Goal: Task Accomplishment & Management: Manage account settings

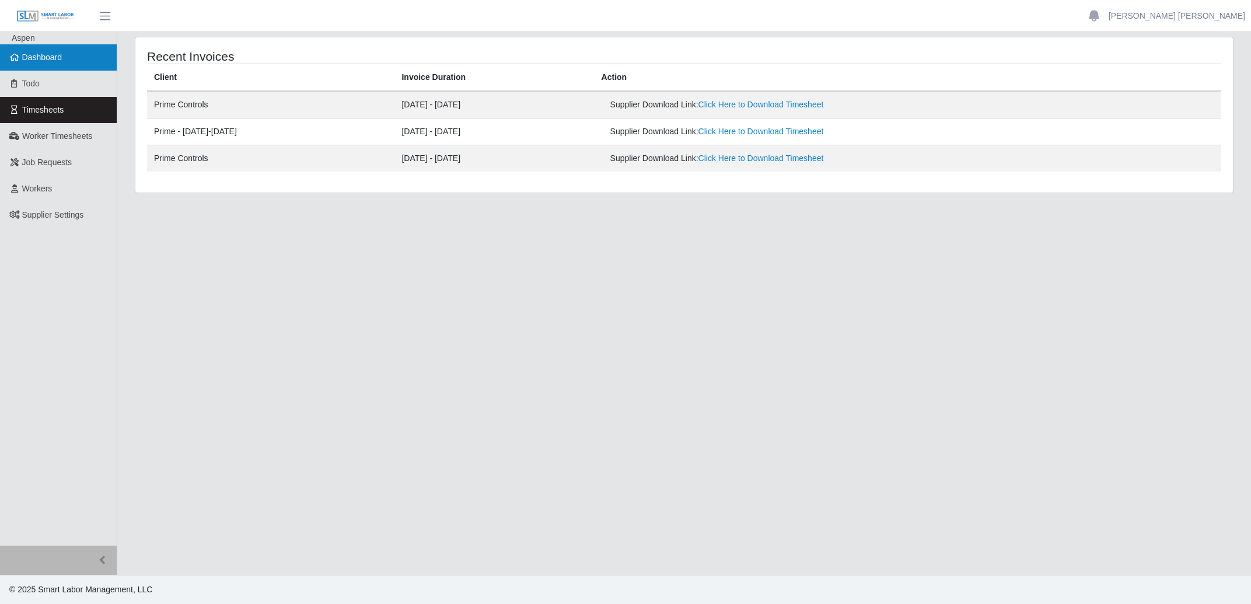
click at [37, 55] on span "Dashboard" at bounding box center [42, 57] width 40 height 9
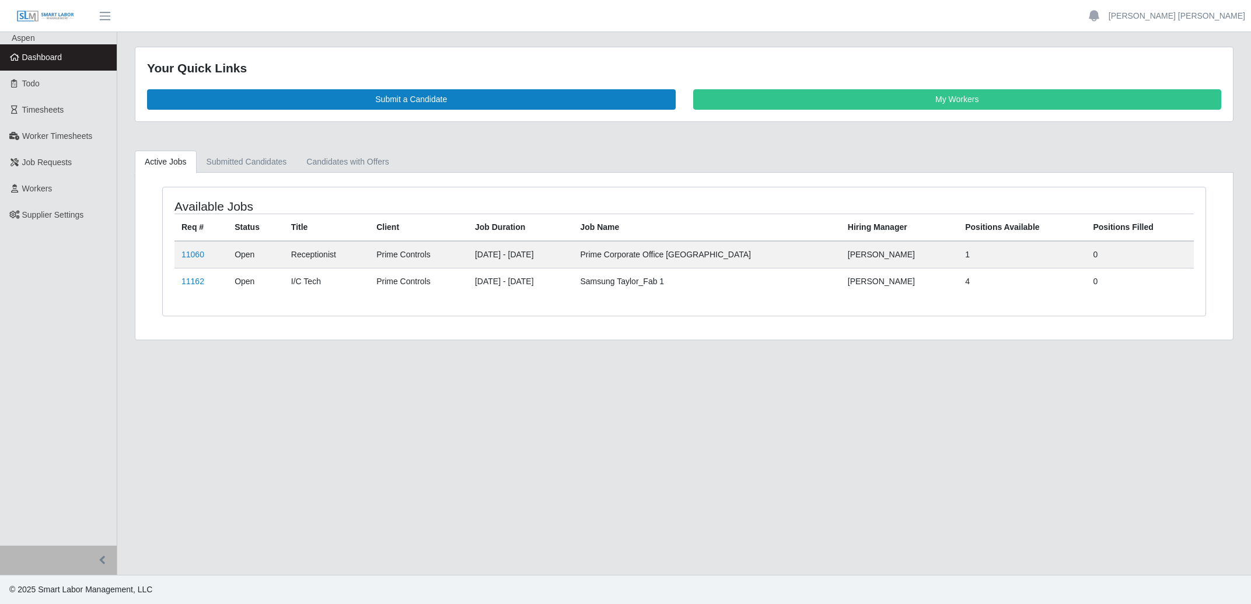
click at [749, 95] on link "My Workers" at bounding box center [957, 99] width 529 height 20
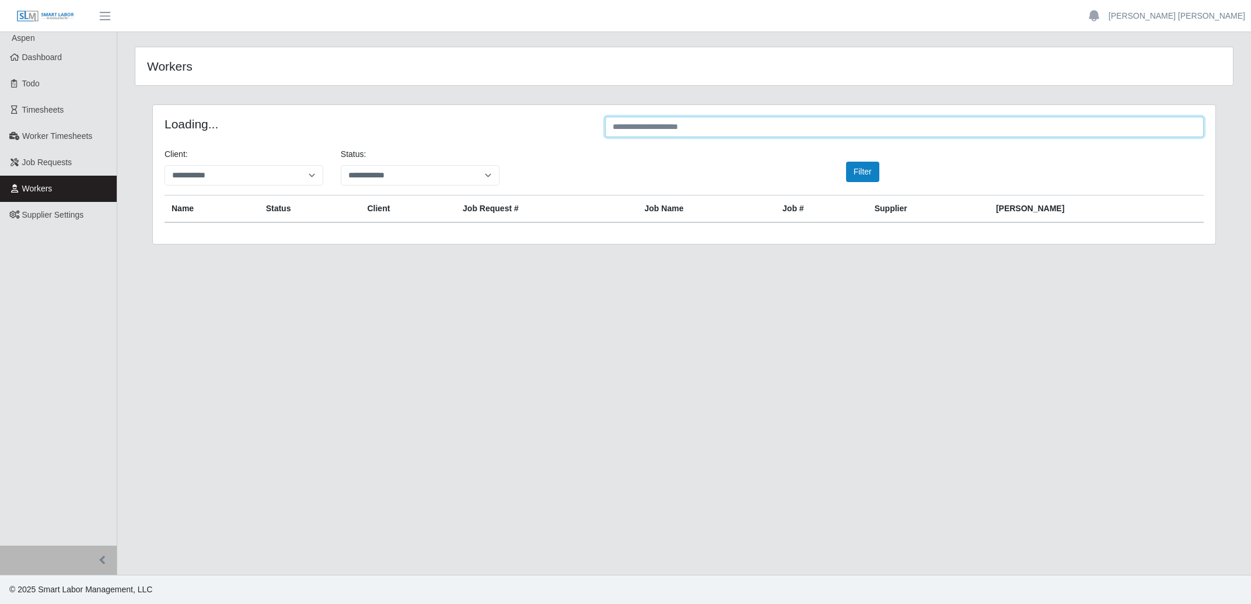
click at [692, 123] on input "text" at bounding box center [904, 127] width 599 height 20
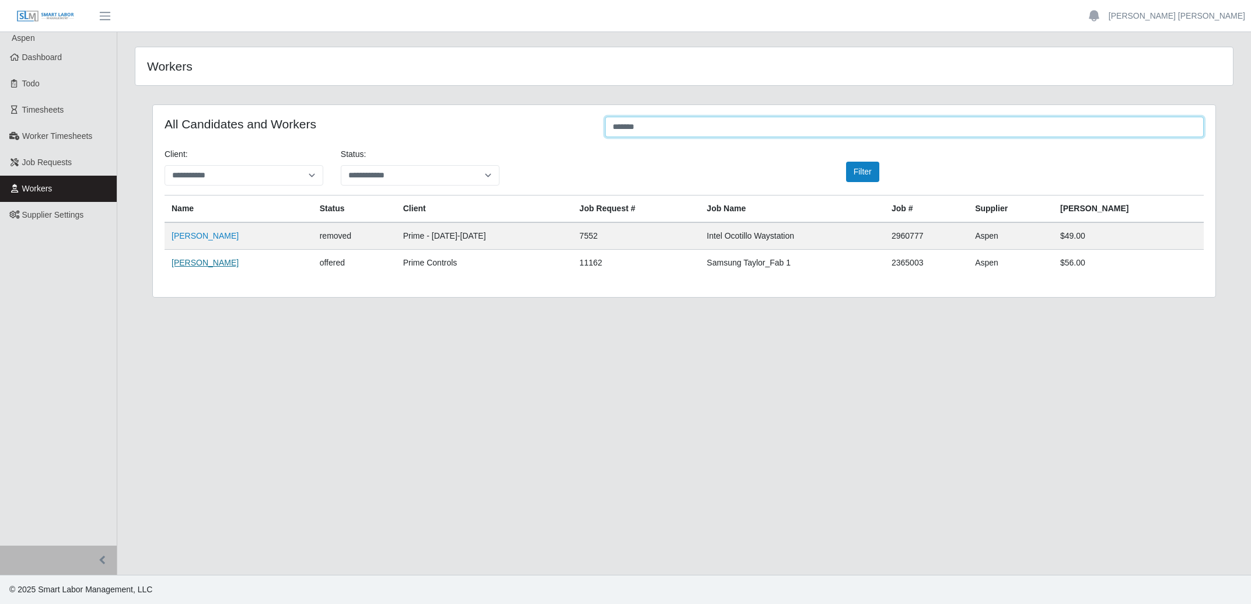
type input "*******"
click at [205, 264] on link "[PERSON_NAME]" at bounding box center [205, 262] width 67 height 9
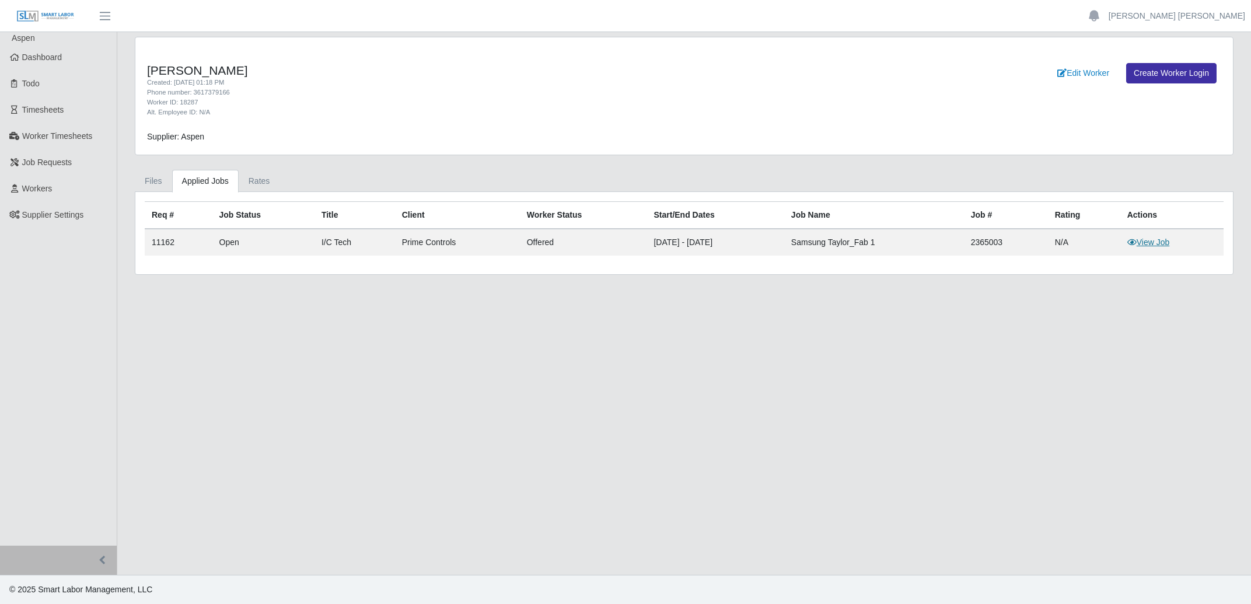
click at [1152, 242] on link "View Job" at bounding box center [1148, 241] width 43 height 9
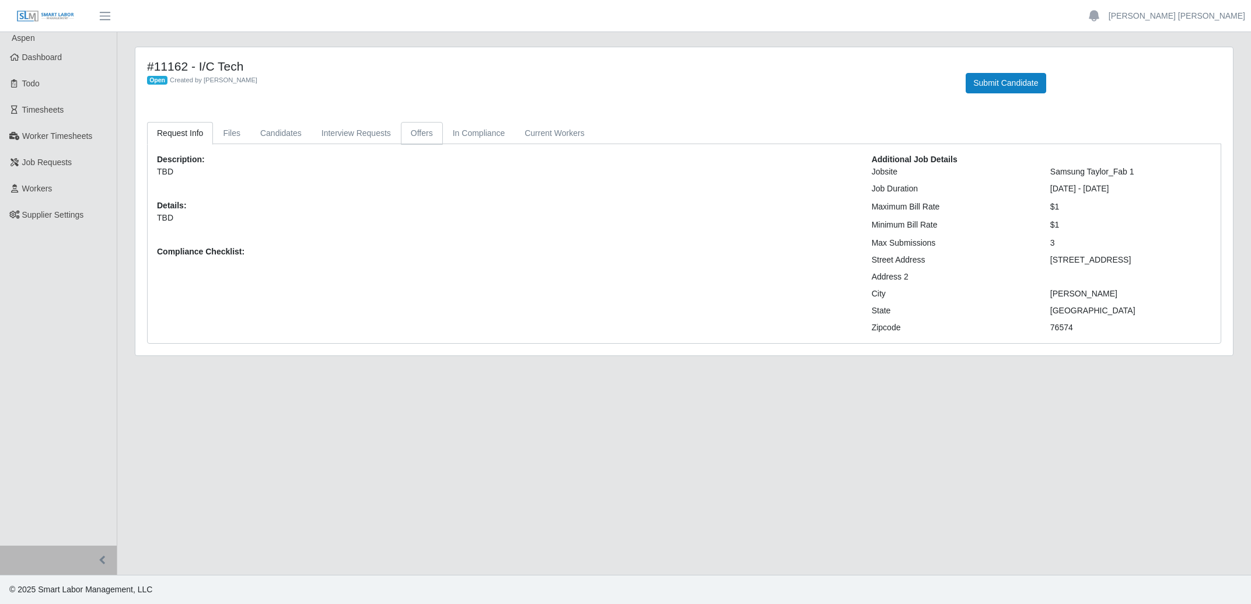
click at [421, 136] on link "Offers" at bounding box center [422, 133] width 42 height 23
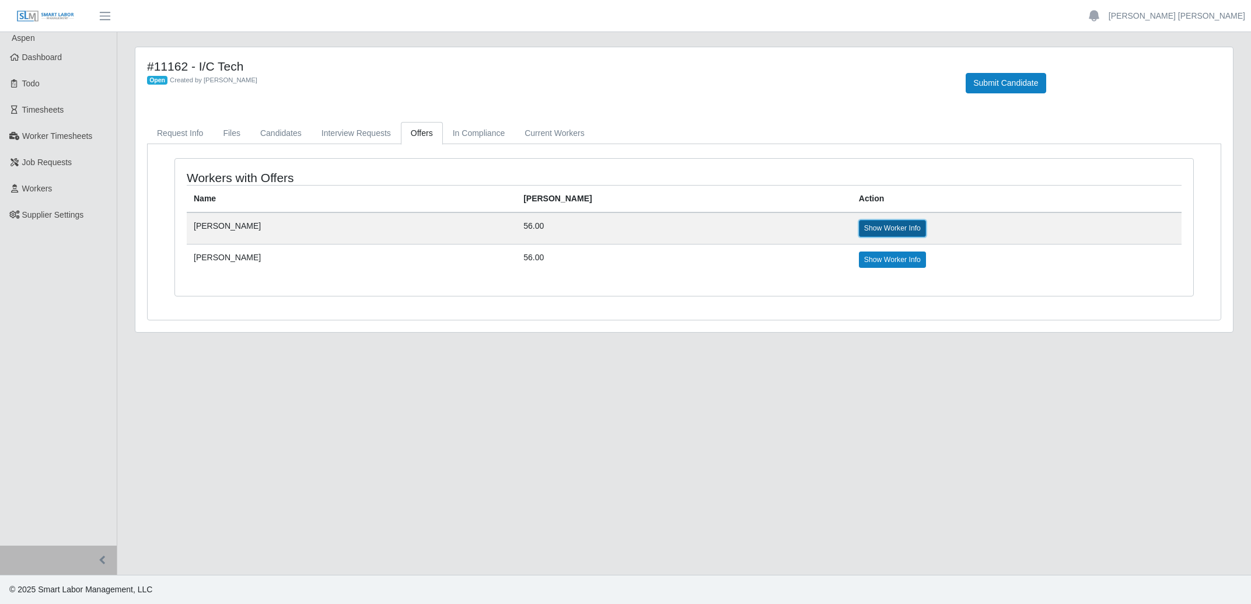
click at [859, 228] on link "Show Worker Info" at bounding box center [892, 228] width 67 height 16
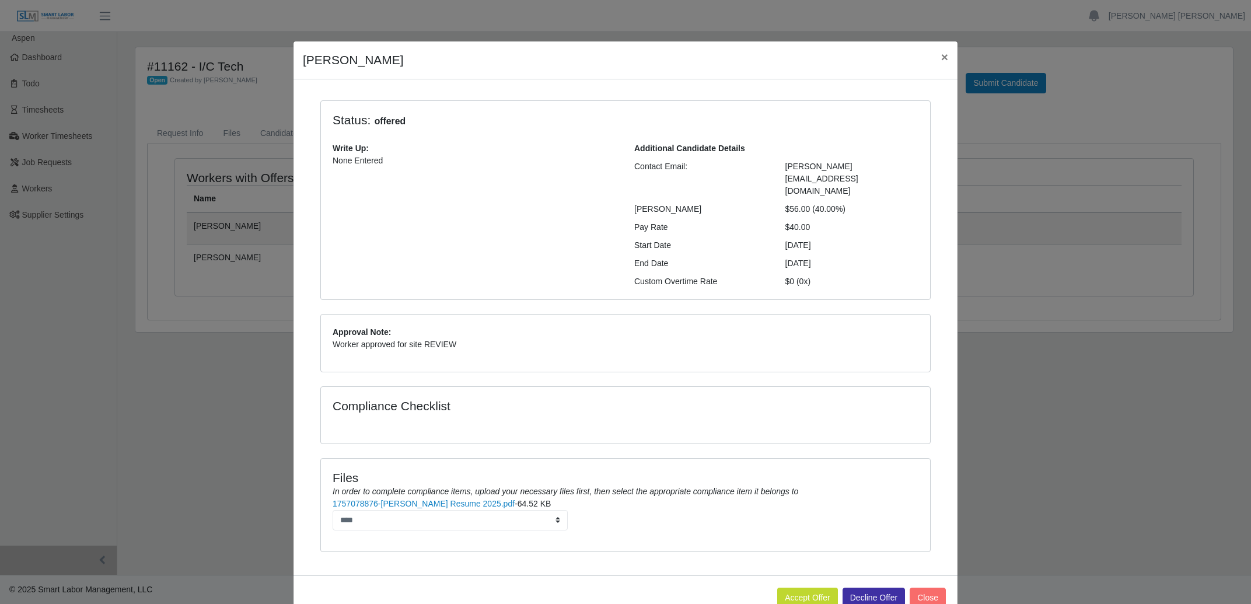
scroll to position [8, 0]
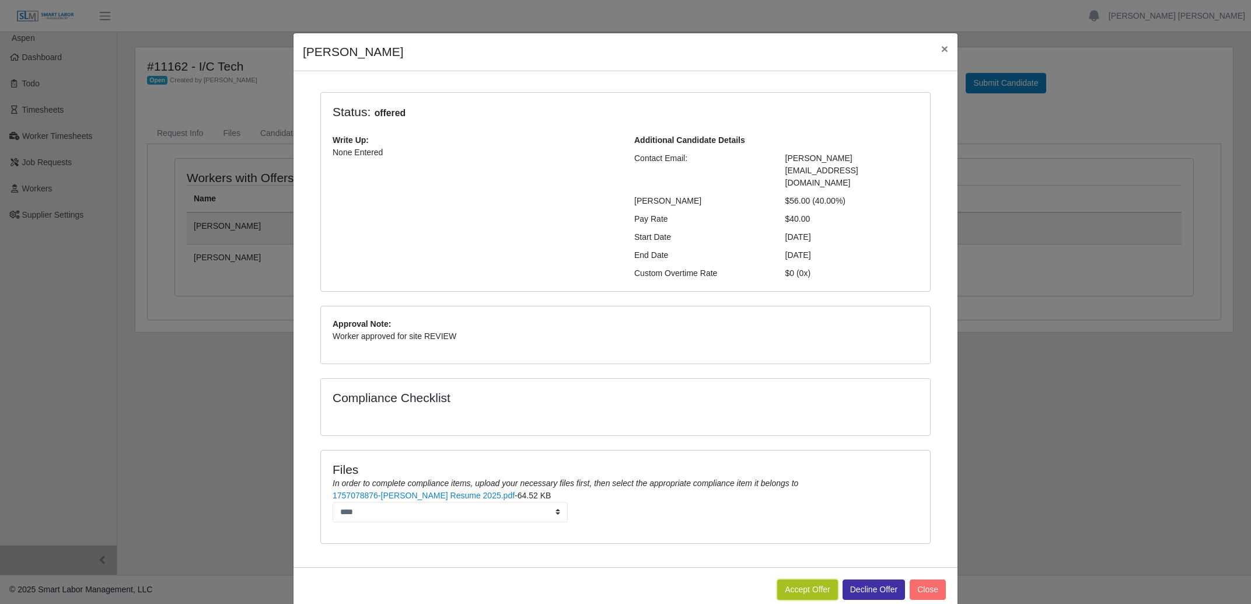
click at [805, 579] on button "Accept Offer" at bounding box center [807, 589] width 61 height 20
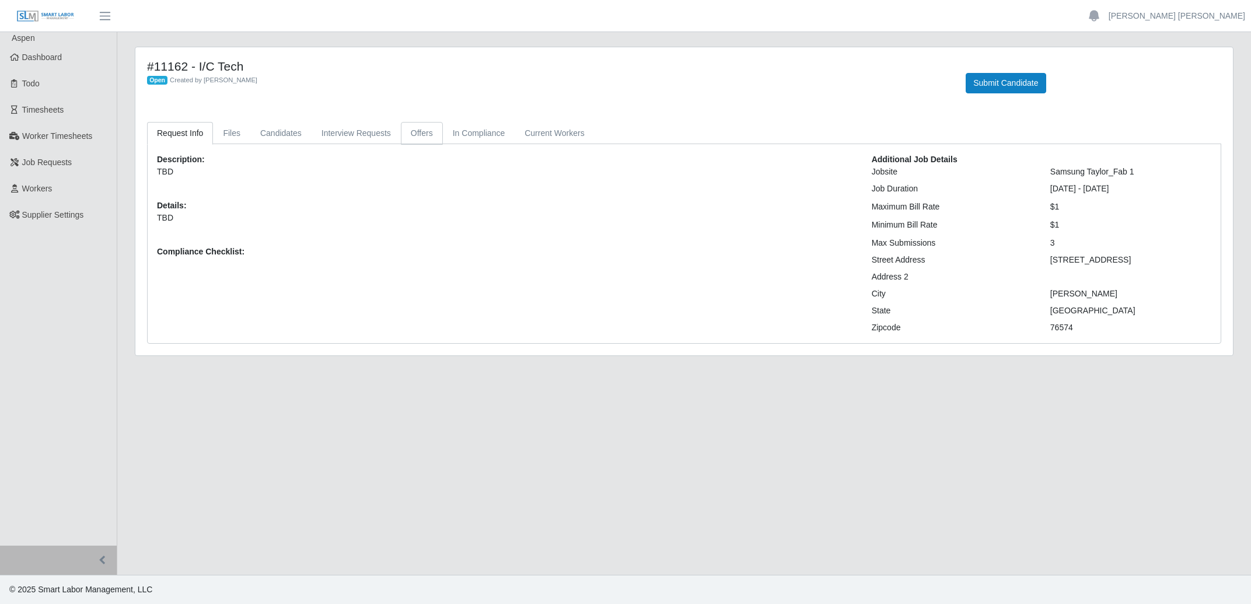
click at [417, 132] on link "Offers" at bounding box center [422, 133] width 42 height 23
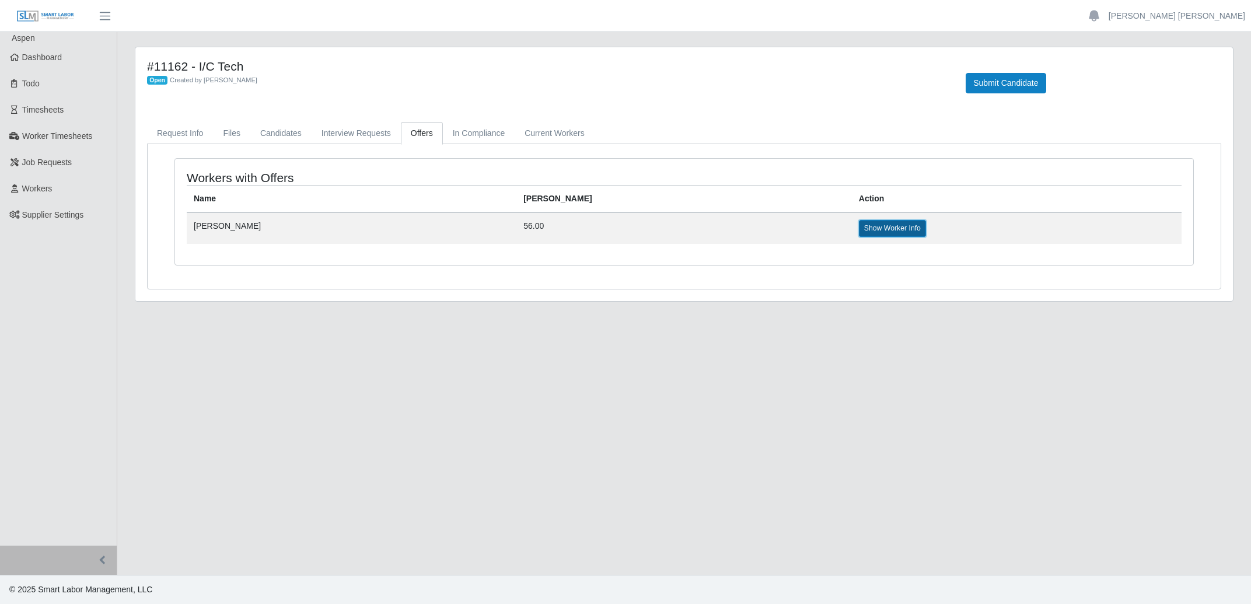
click at [859, 223] on link "Show Worker Info" at bounding box center [892, 228] width 67 height 16
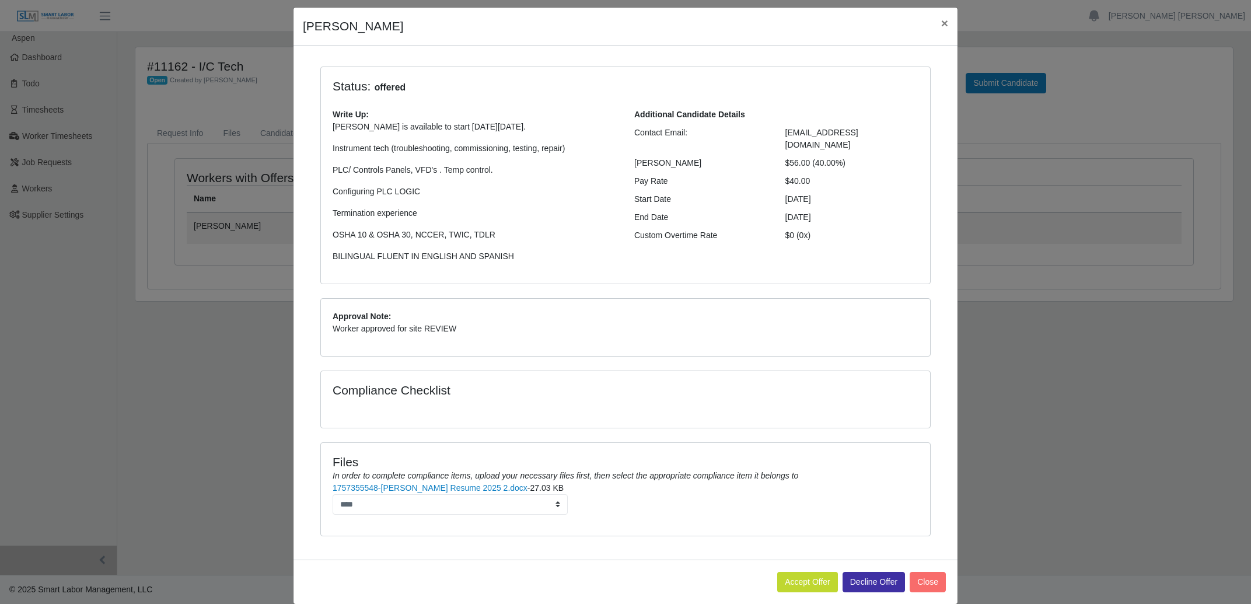
scroll to position [51, 0]
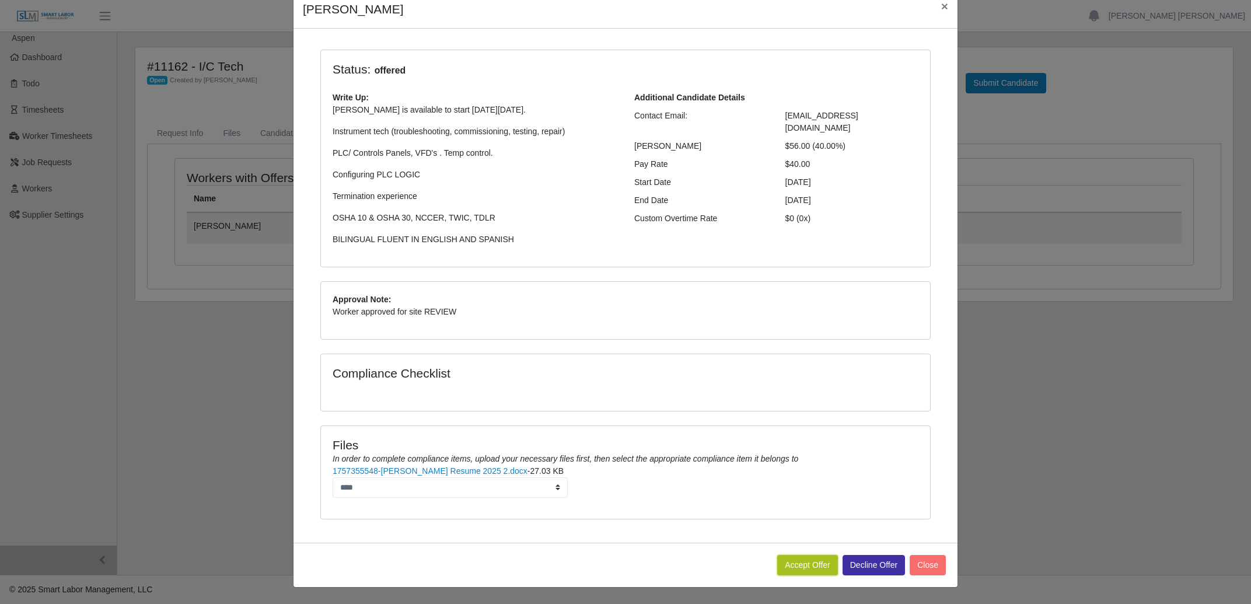
click at [814, 568] on button "Accept Offer" at bounding box center [807, 565] width 61 height 20
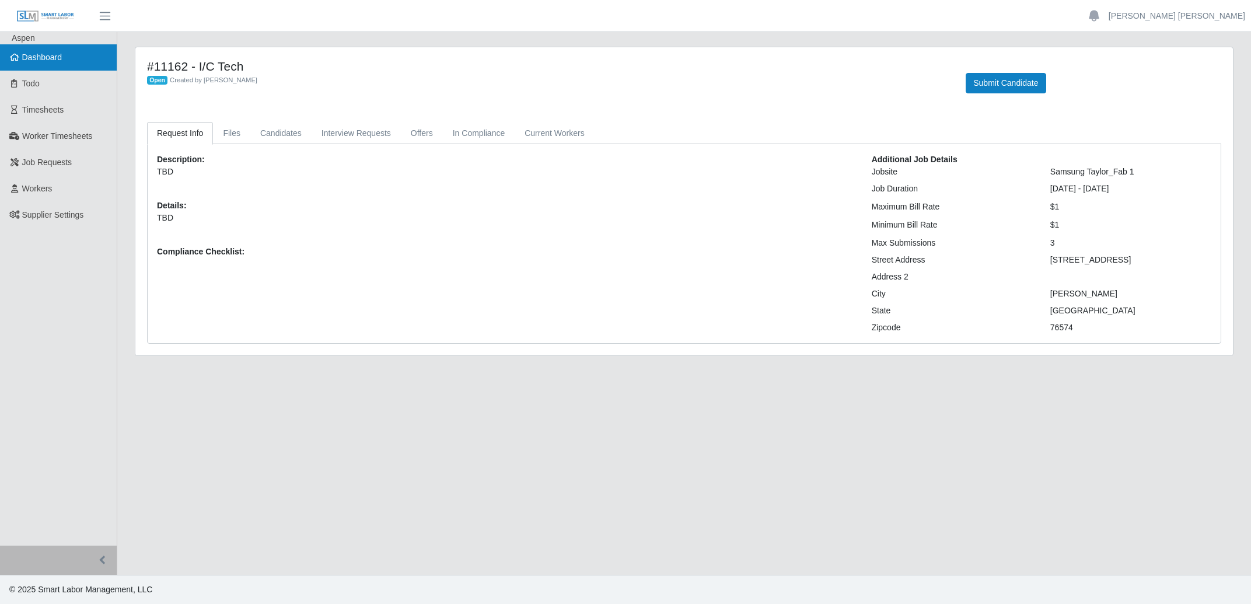
click at [51, 55] on span "Dashboard" at bounding box center [42, 57] width 40 height 9
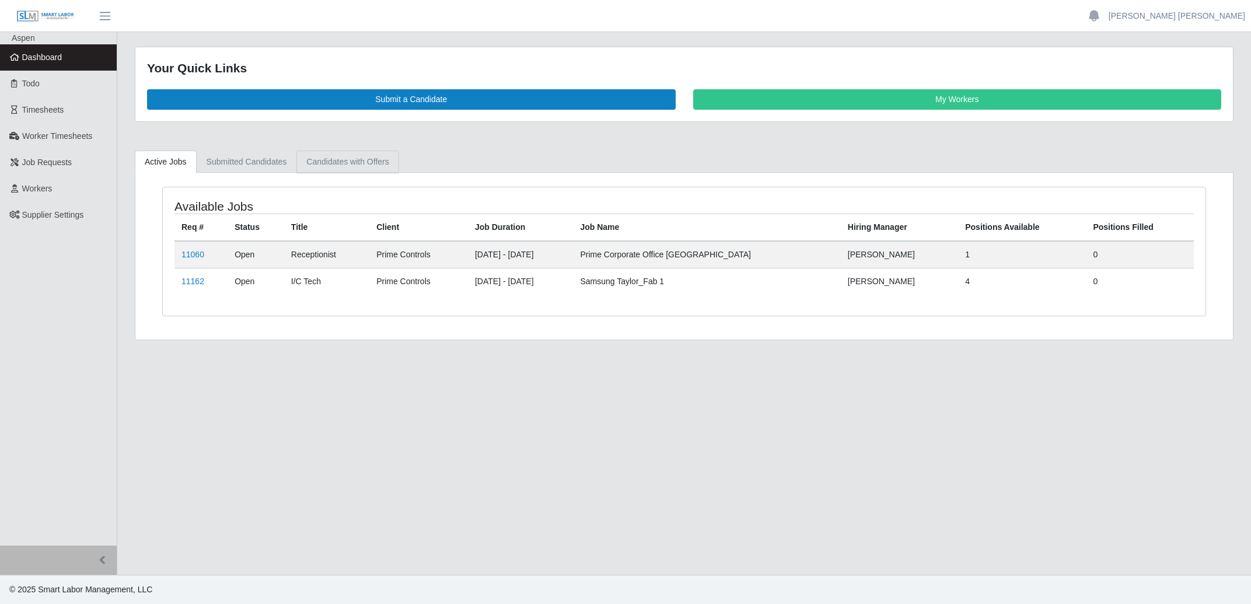
click at [378, 158] on link "Candidates with Offers" at bounding box center [347, 162] width 102 height 23
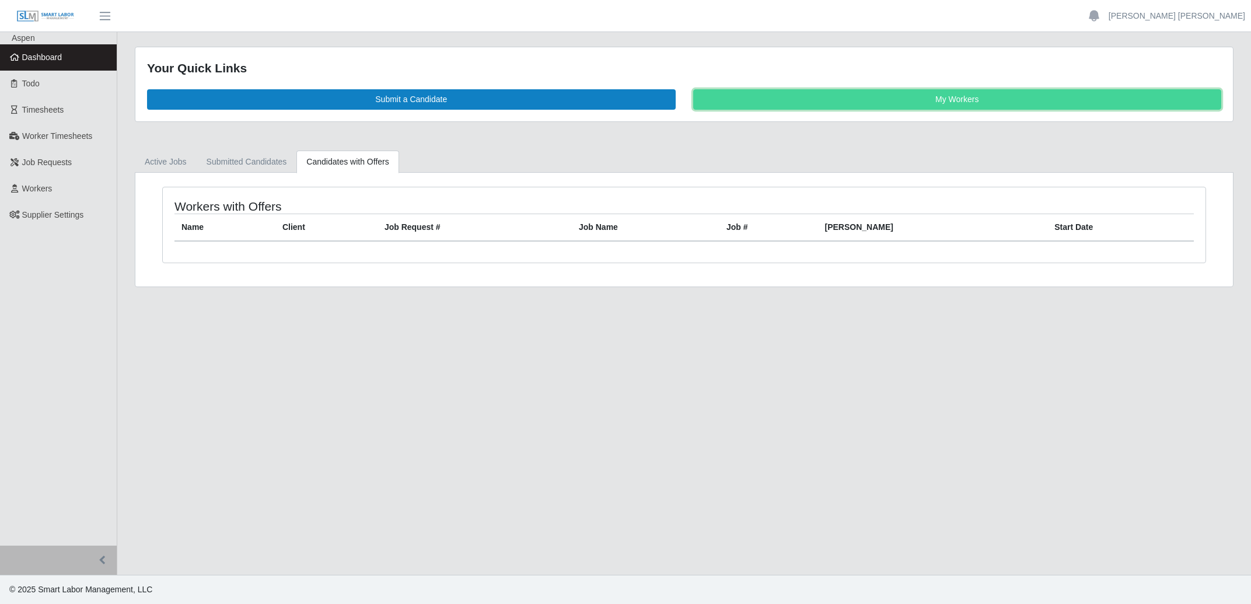
click at [865, 106] on link "My Workers" at bounding box center [957, 99] width 529 height 20
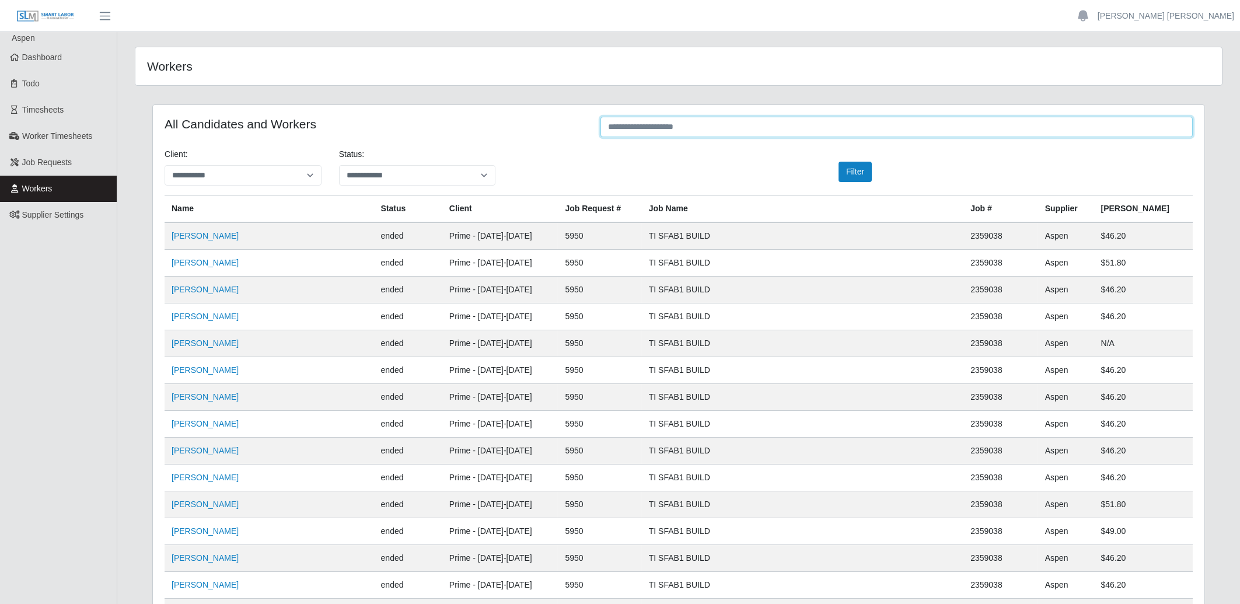
click at [758, 131] on input "text" at bounding box center [896, 127] width 592 height 20
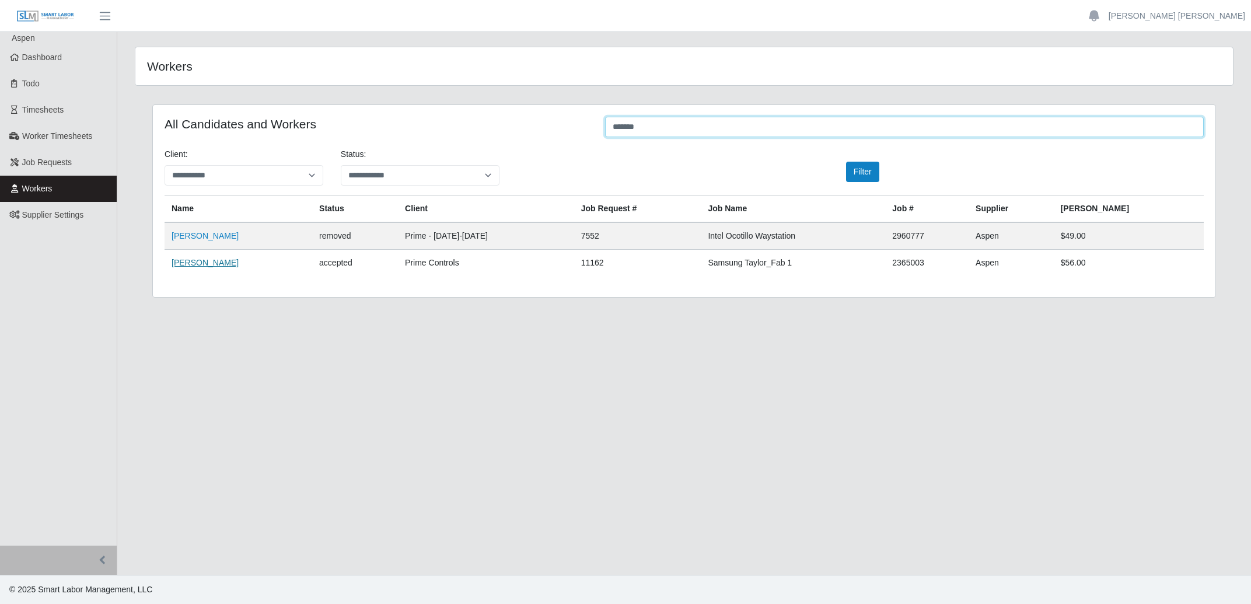
type input "*******"
click at [216, 259] on link "Gilbert Curiel" at bounding box center [205, 262] width 67 height 9
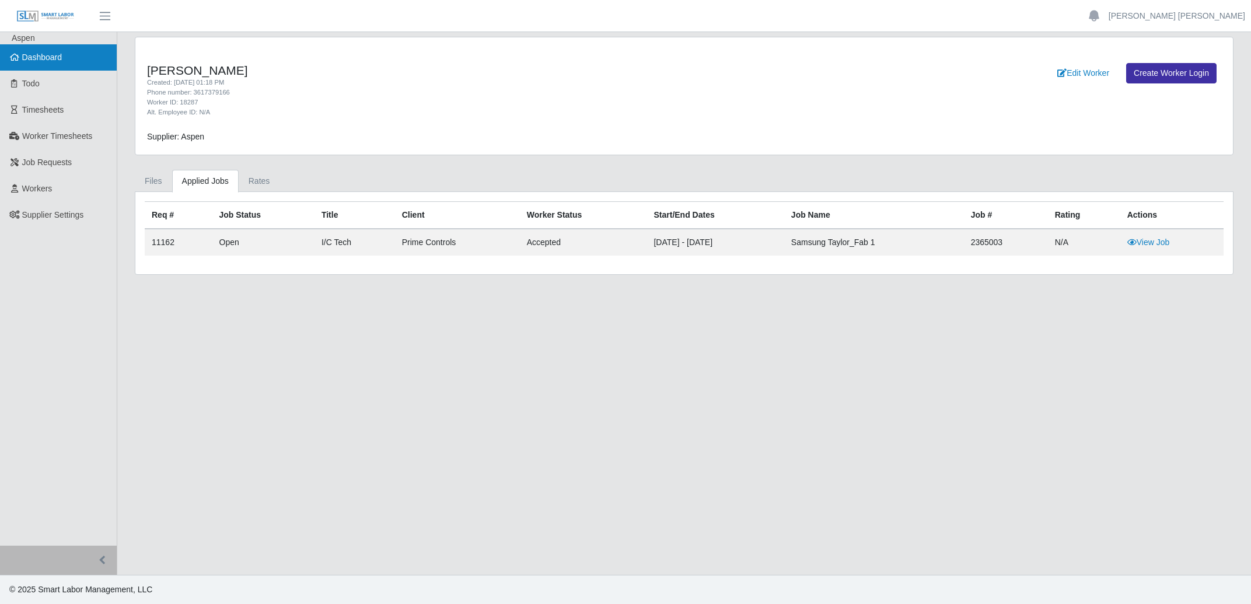
click at [82, 59] on link "Dashboard" at bounding box center [58, 57] width 117 height 26
